Goal: Information Seeking & Learning: Learn about a topic

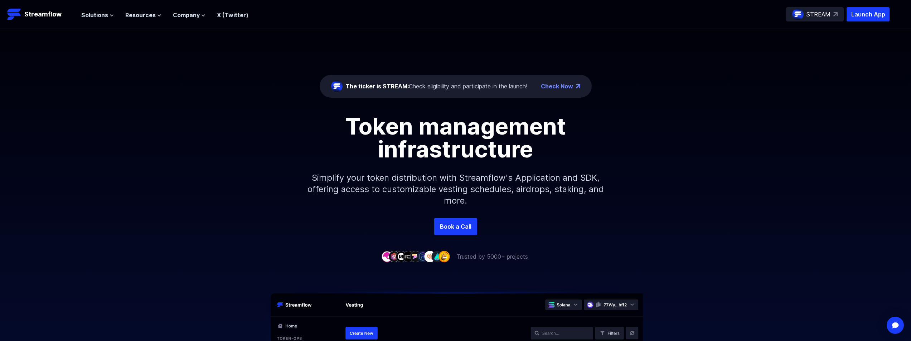
click at [566, 92] on div "The ticker is STREAM: Check eligibility and participate in the launch! Check Now" at bounding box center [456, 86] width 272 height 23
click at [568, 86] on link "Check Now" at bounding box center [557, 86] width 32 height 9
click at [100, 13] on span "Solutions" at bounding box center [94, 15] width 27 height 9
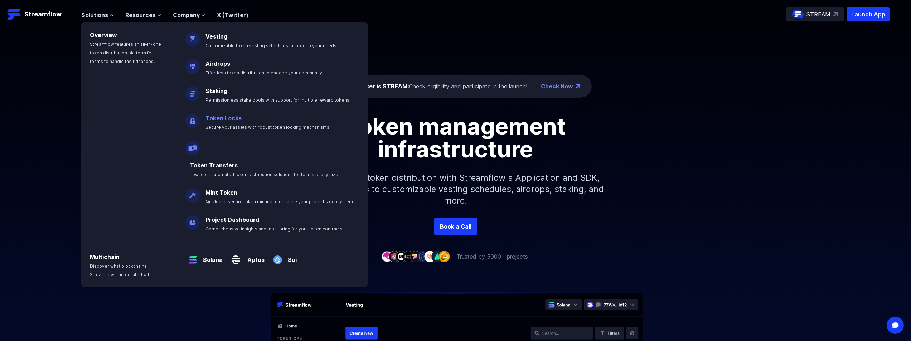
click at [224, 117] on link "Token Locks" at bounding box center [224, 118] width 36 height 7
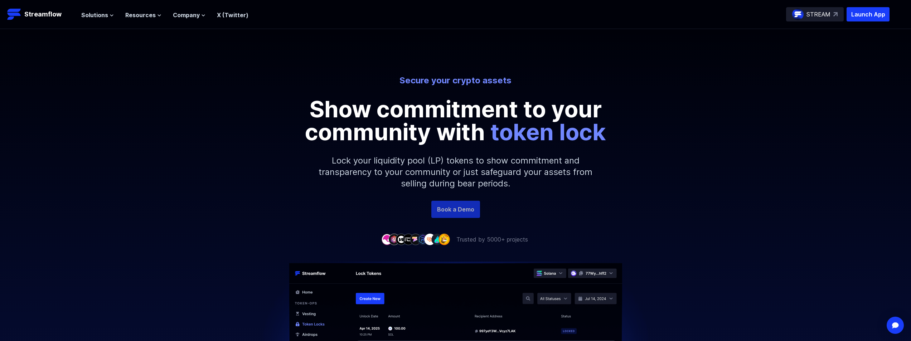
click at [461, 209] on link "Book a Demo" at bounding box center [455, 209] width 49 height 17
click at [107, 15] on button "Solutions" at bounding box center [97, 15] width 33 height 9
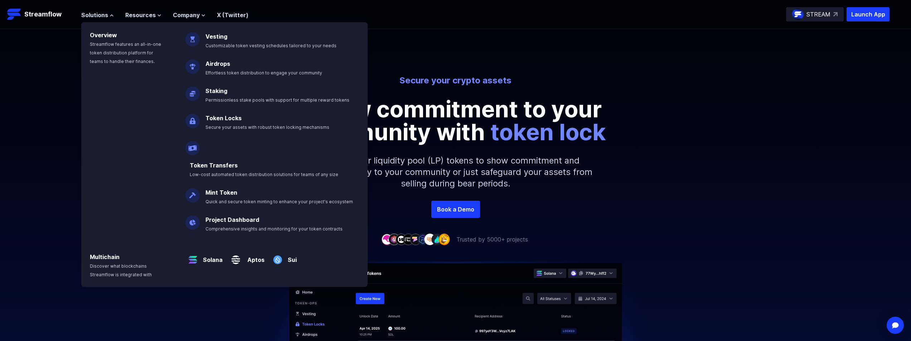
drag, startPoint x: 419, startPoint y: 60, endPoint x: 407, endPoint y: 56, distance: 12.8
click at [419, 60] on div "Secure your crypto assets Show commitment to your community with token lock Loc…" at bounding box center [455, 115] width 911 height 172
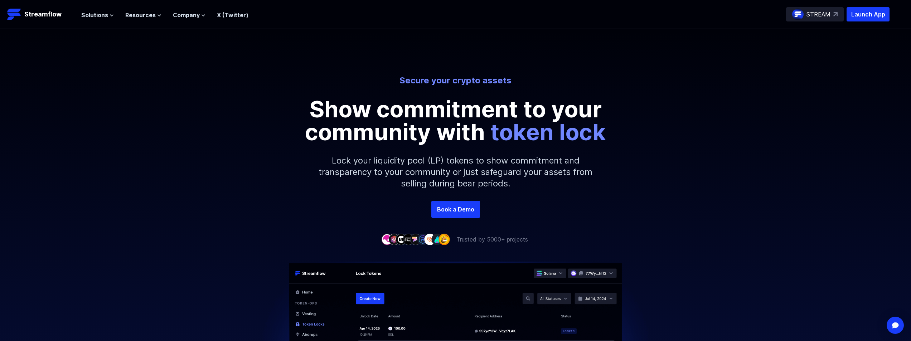
click at [190, 20] on div "Solutions Overview Streamflow features an all-in-one token distribution platfor…" at bounding box center [164, 14] width 167 height 14
click at [122, 14] on ul "Solutions Overview Streamflow features an all-in-one token distribution platfor…" at bounding box center [164, 15] width 167 height 9
click at [98, 14] on span "Solutions" at bounding box center [94, 15] width 27 height 9
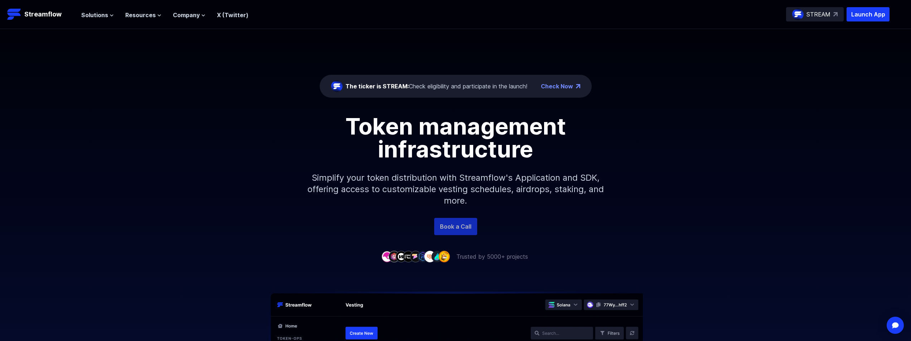
click at [467, 226] on link "Book a Call" at bounding box center [455, 226] width 43 height 17
click at [190, 15] on span "Company" at bounding box center [186, 15] width 27 height 9
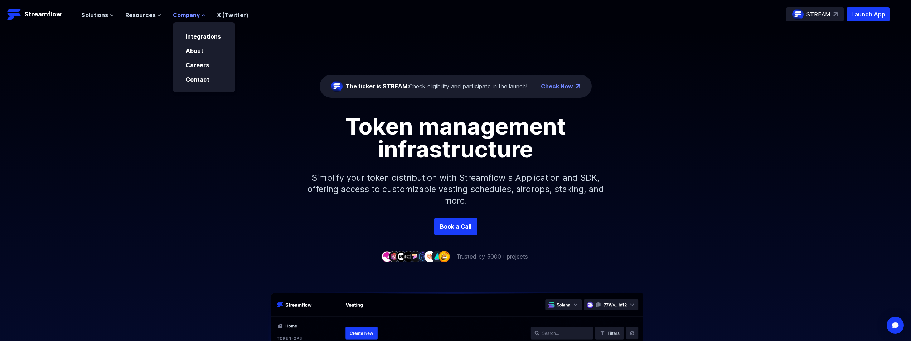
click at [190, 15] on span "Company" at bounding box center [186, 15] width 27 height 9
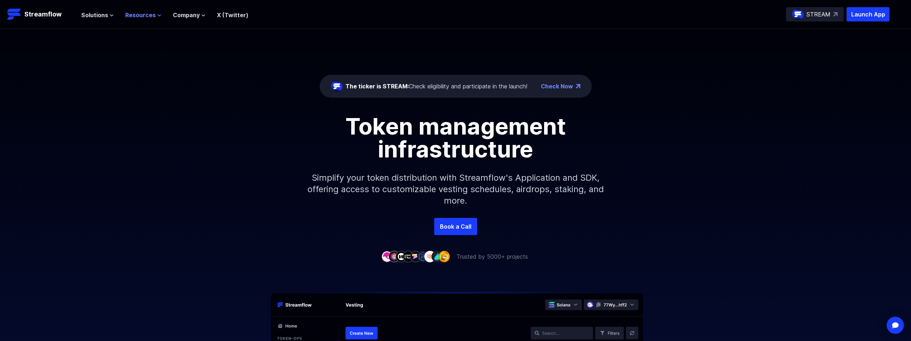
click at [131, 15] on span "Resources" at bounding box center [140, 15] width 30 height 9
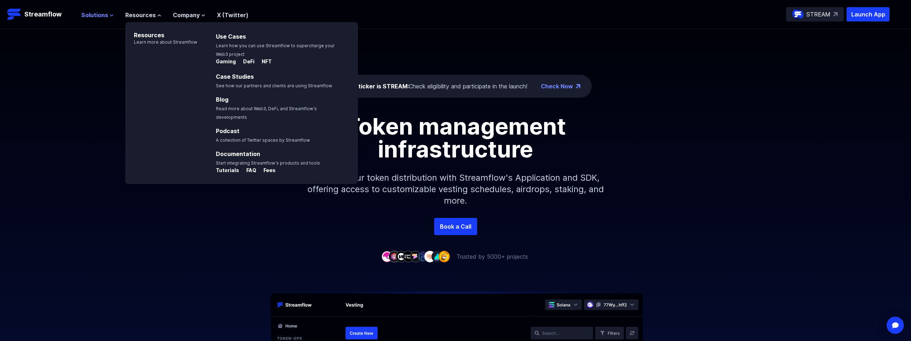
click at [97, 14] on span "Solutions" at bounding box center [94, 15] width 27 height 9
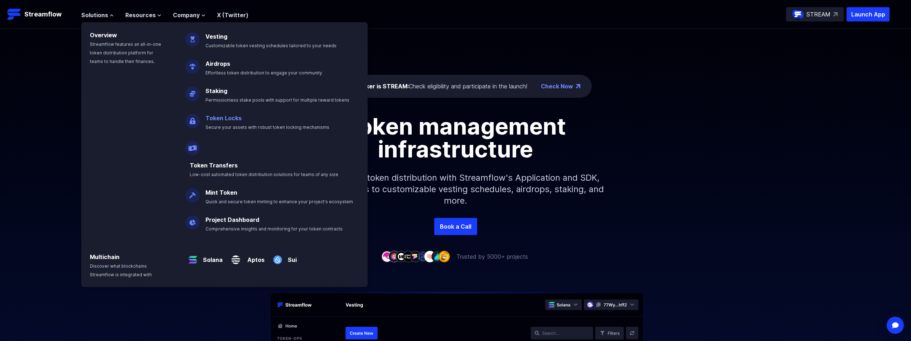
click at [220, 116] on link "Token Locks" at bounding box center [224, 118] width 36 height 7
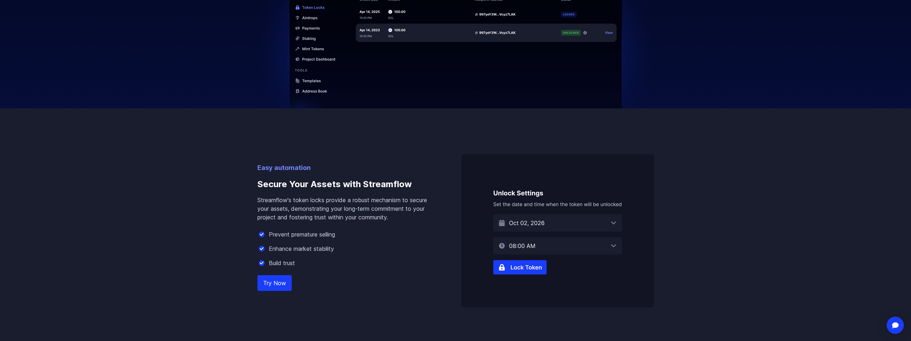
scroll to position [394, 0]
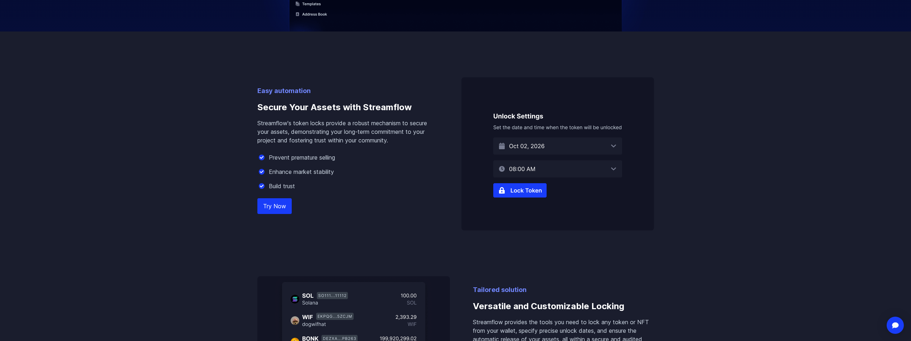
click at [518, 191] on img at bounding box center [557, 153] width 193 height 153
click at [524, 163] on img at bounding box center [557, 153] width 193 height 153
click at [255, 204] on div "Easy automation Secure Your Assets with Streamflow Streamflow's token locks pro…" at bounding box center [456, 231] width 408 height 398
click at [279, 214] on div "Easy automation Secure Your Assets with Streamflow Streamflow's token locks pro…" at bounding box center [347, 158] width 181 height 145
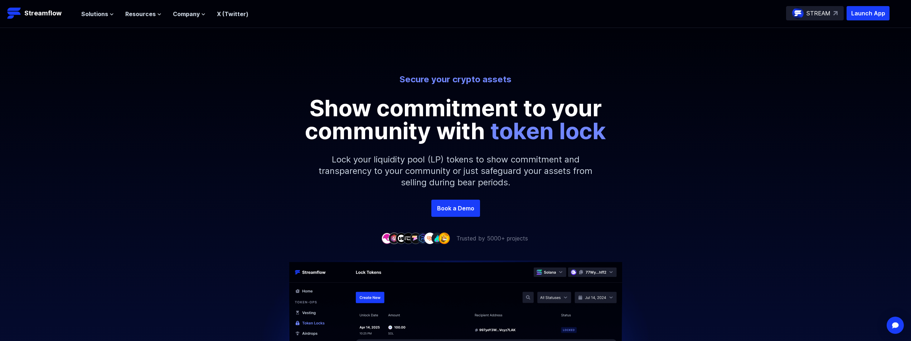
scroll to position [0, 0]
